Goal: Task Accomplishment & Management: Manage account settings

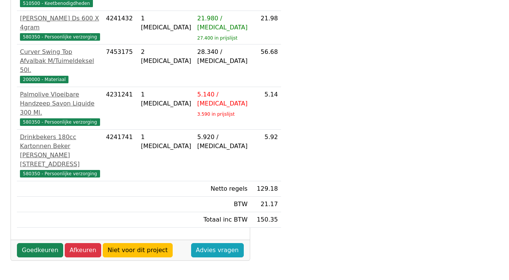
scroll to position [286, 0]
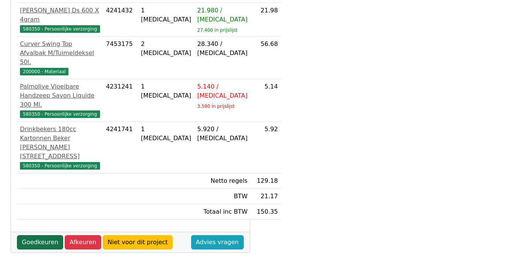
click at [46, 249] on link "Goedkeuren" at bounding box center [40, 242] width 46 height 14
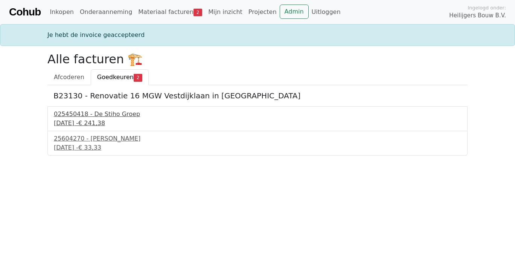
click at [90, 116] on div "025450418 - De Stiho Groep" at bounding box center [257, 114] width 407 height 9
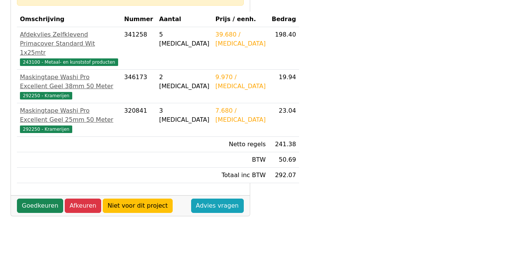
scroll to position [188, 0]
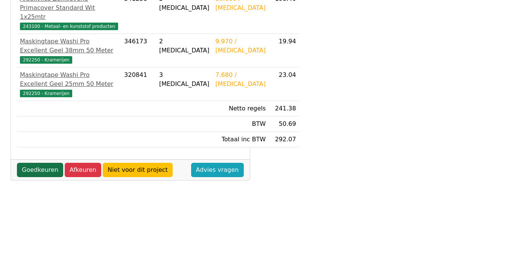
click at [36, 177] on link "Goedkeuren" at bounding box center [40, 170] width 46 height 14
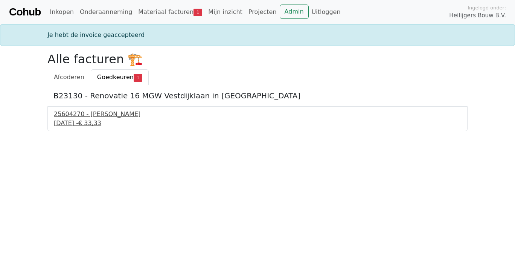
click at [79, 124] on div "12 september 2025 - € 33,33" at bounding box center [257, 123] width 407 height 9
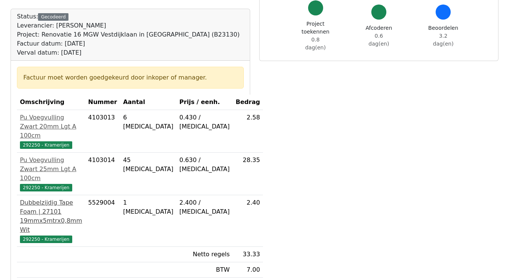
scroll to position [113, 0]
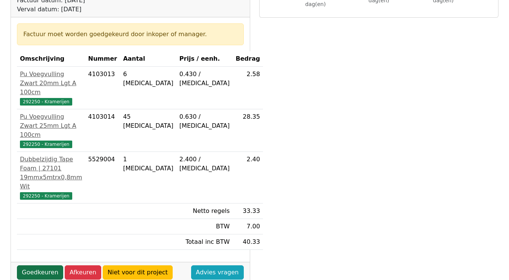
click at [40, 265] on link "Goedkeuren" at bounding box center [40, 272] width 46 height 14
